Goal: Information Seeking & Learning: Learn about a topic

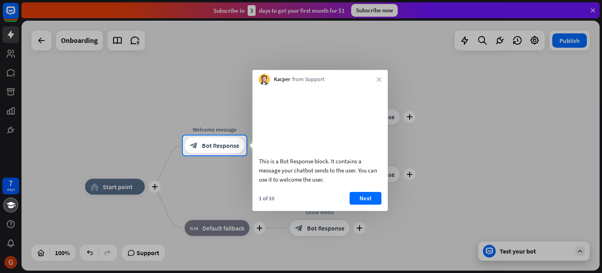
click at [5, 9] on div at bounding box center [301, 68] width 602 height 136
click at [362, 205] on button "Next" at bounding box center [365, 199] width 32 height 13
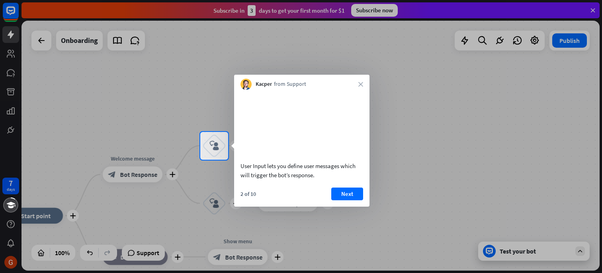
click at [357, 84] on div "Kacper from Support close" at bounding box center [301, 82] width 135 height 15
click at [360, 84] on icon "close" at bounding box center [360, 84] width 5 height 5
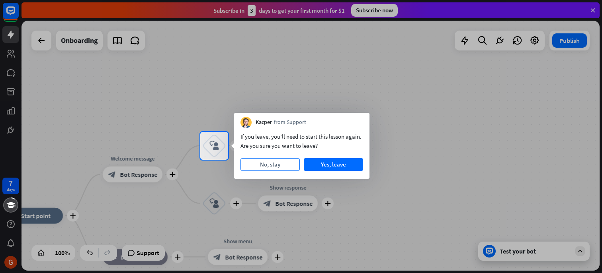
click at [264, 160] on button "No, stay" at bounding box center [269, 164] width 59 height 13
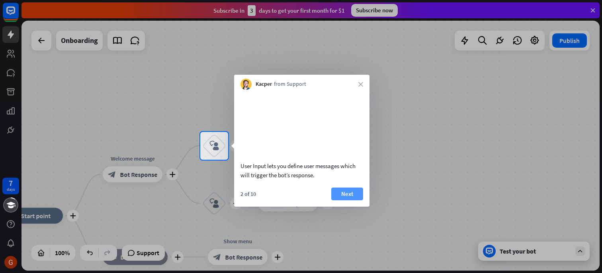
click at [348, 201] on button "Next" at bounding box center [347, 194] width 32 height 13
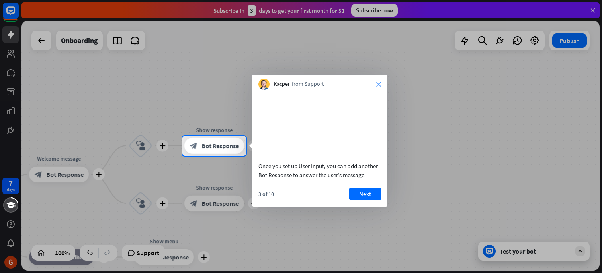
click at [377, 84] on icon "close" at bounding box center [378, 84] width 5 height 5
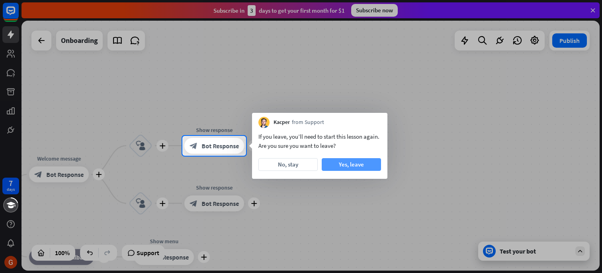
click at [351, 162] on button "Yes, leave" at bounding box center [350, 164] width 59 height 13
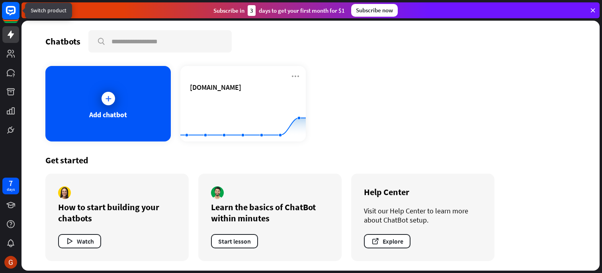
click at [7, 11] on icon at bounding box center [11, 11] width 10 height 10
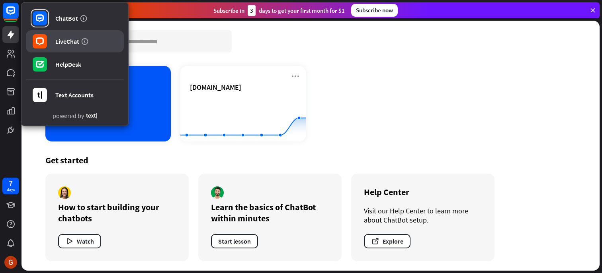
click at [52, 45] on link "LiveChat" at bounding box center [75, 41] width 98 height 22
